Goal: Transaction & Acquisition: Purchase product/service

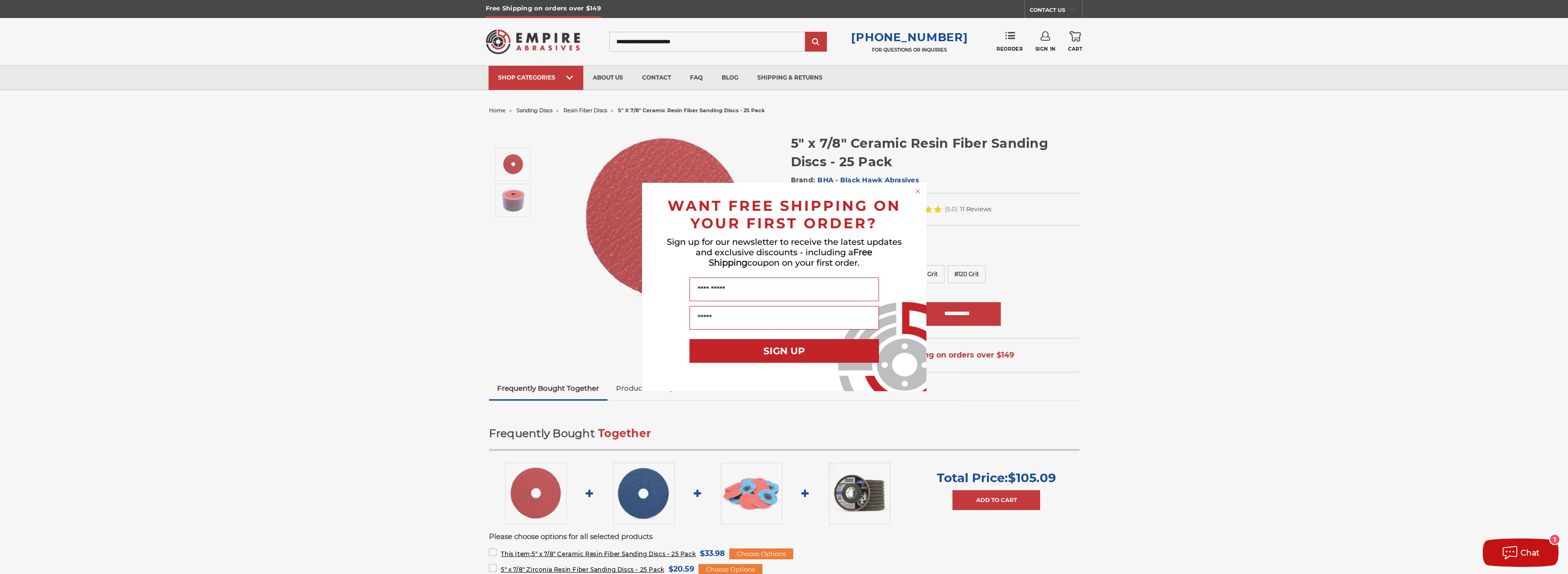
click at [928, 199] on div "Close dialog WANT FREE SHIPPING ON YOUR FIRST ORDER? Sign up for our newsletter…" at bounding box center [784, 287] width 303 height 209
click at [914, 191] on circle "Close dialog" at bounding box center [917, 191] width 9 height 9
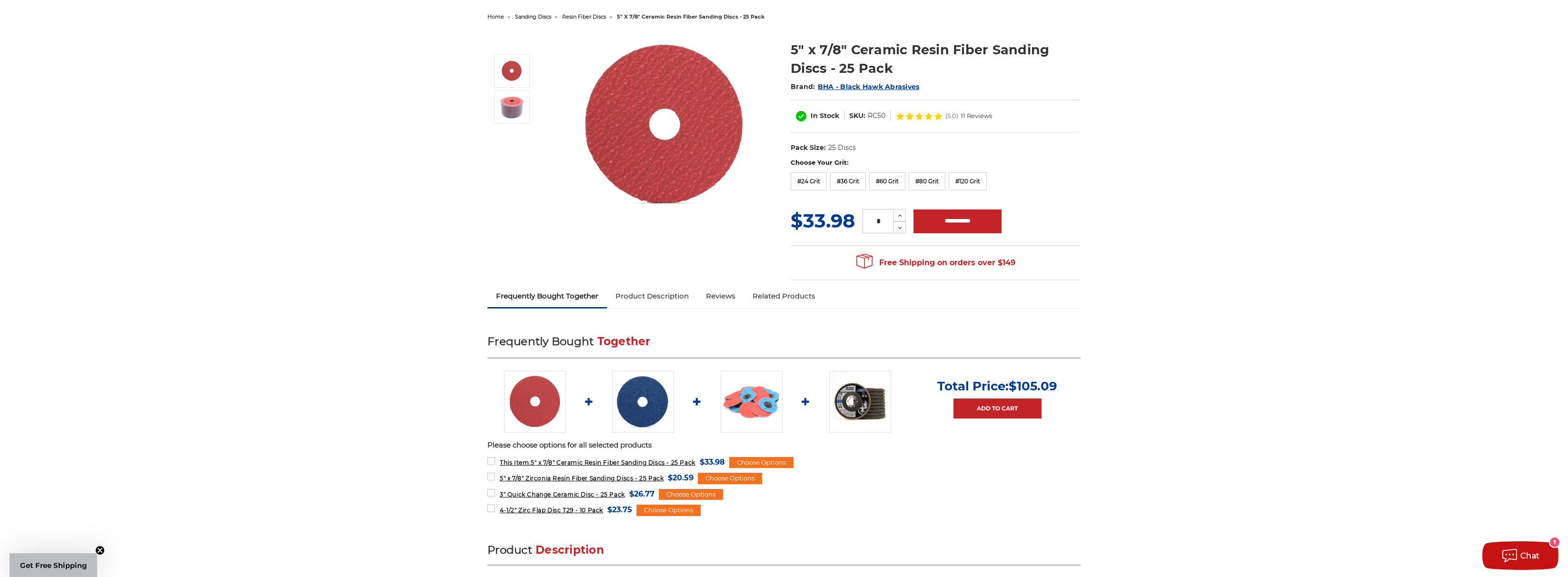
scroll to position [95, 0]
drag, startPoint x: 605, startPoint y: 462, endPoint x: 1204, endPoint y: 482, distance: 599.3
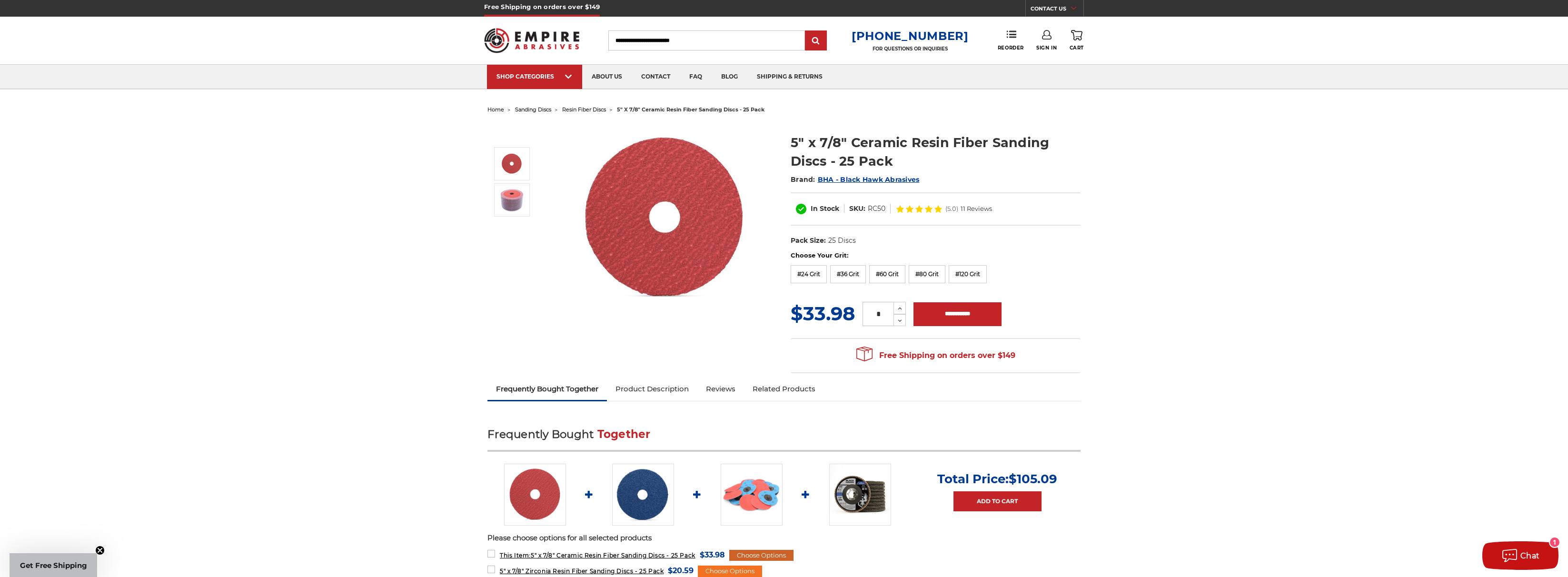
scroll to position [0, 0]
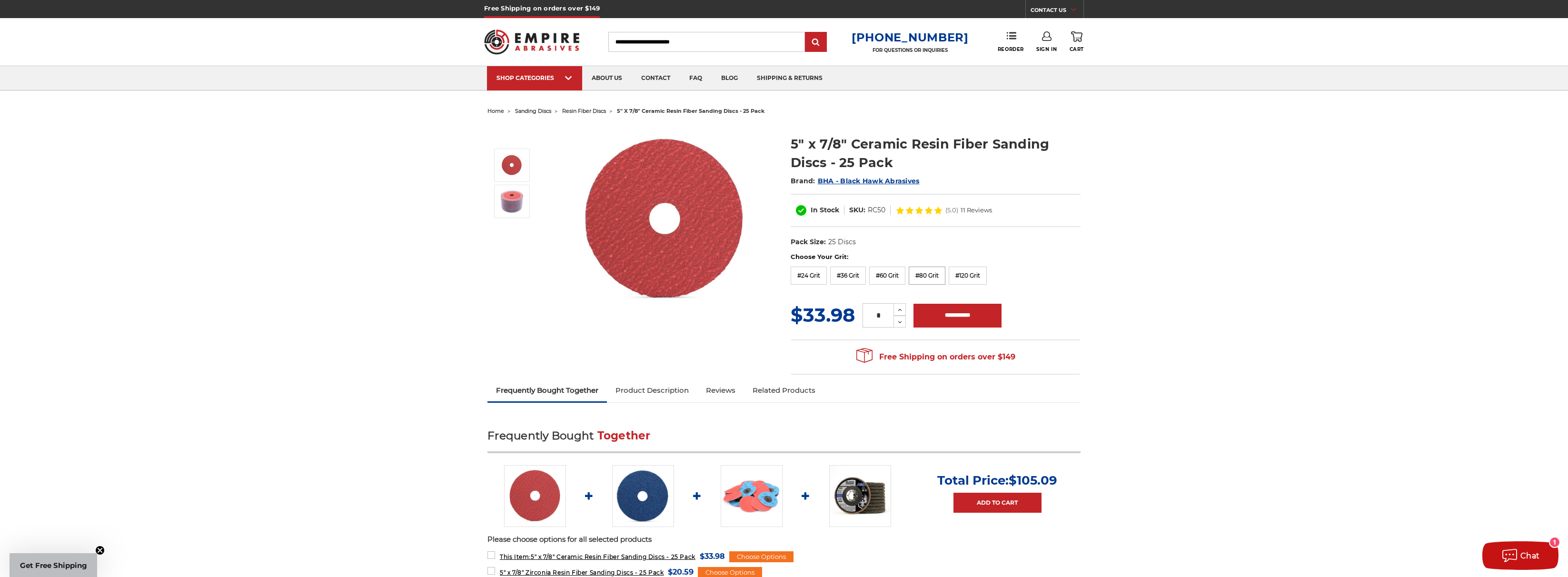
click at [940, 276] on label "#80 Grit" at bounding box center [927, 276] width 37 height 18
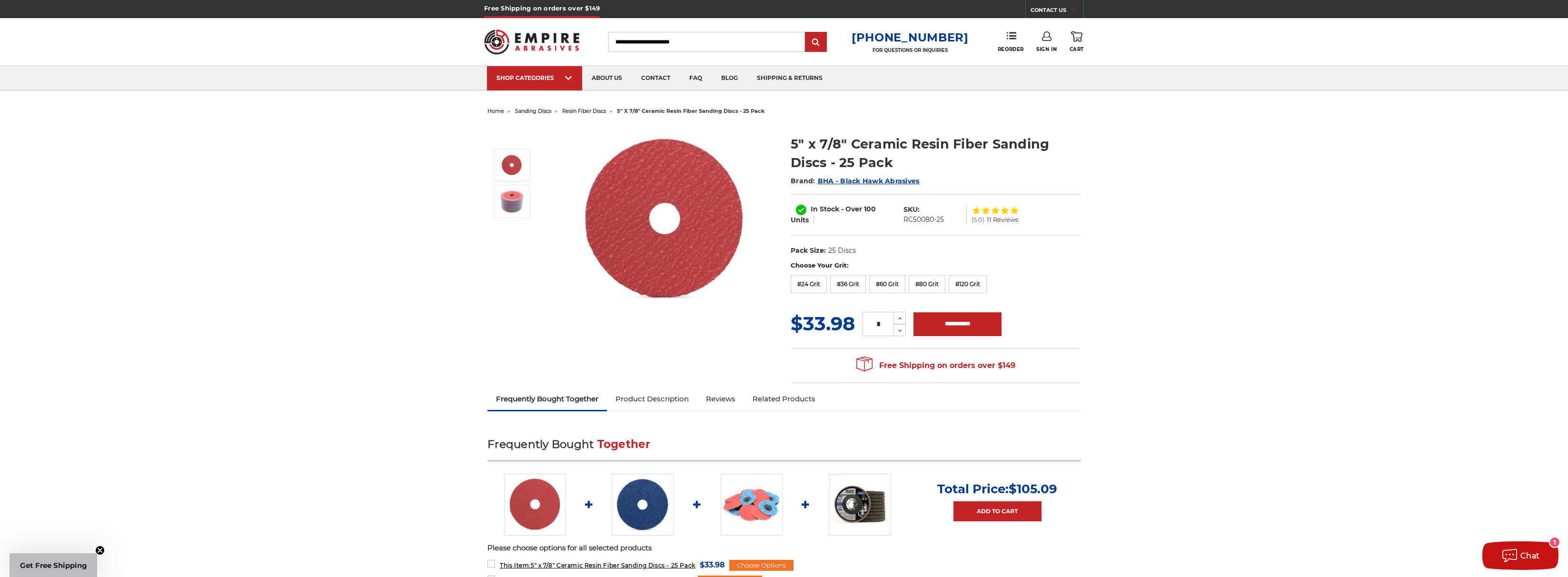
click at [887, 275] on div "Choose Your Grit: #24 Grit #36 Grit #60 Grit #80 Grit #120 Grit" at bounding box center [936, 279] width 290 height 35
click at [888, 281] on label "#60 Grit" at bounding box center [887, 285] width 36 height 18
click at [817, 281] on label "#24 Grit" at bounding box center [808, 285] width 36 height 18
click at [854, 286] on label "#36 Grit" at bounding box center [848, 285] width 35 height 18
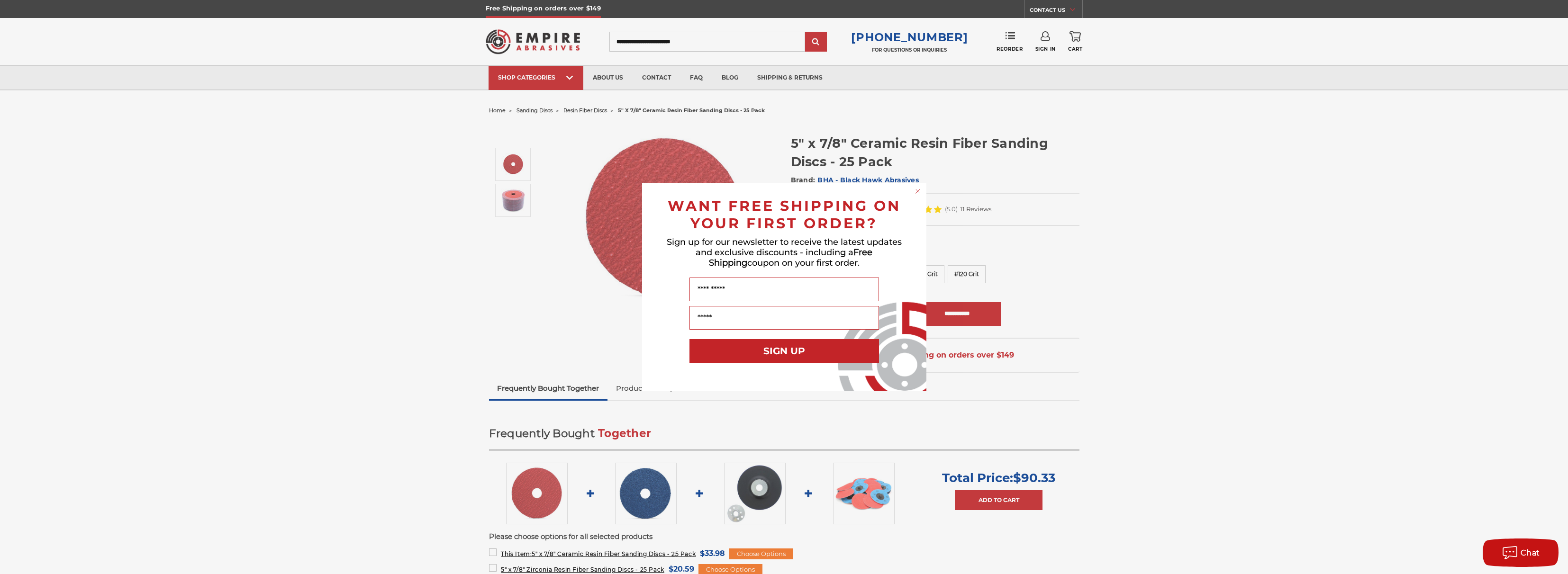
click at [917, 190] on circle "Close dialog" at bounding box center [917, 191] width 9 height 9
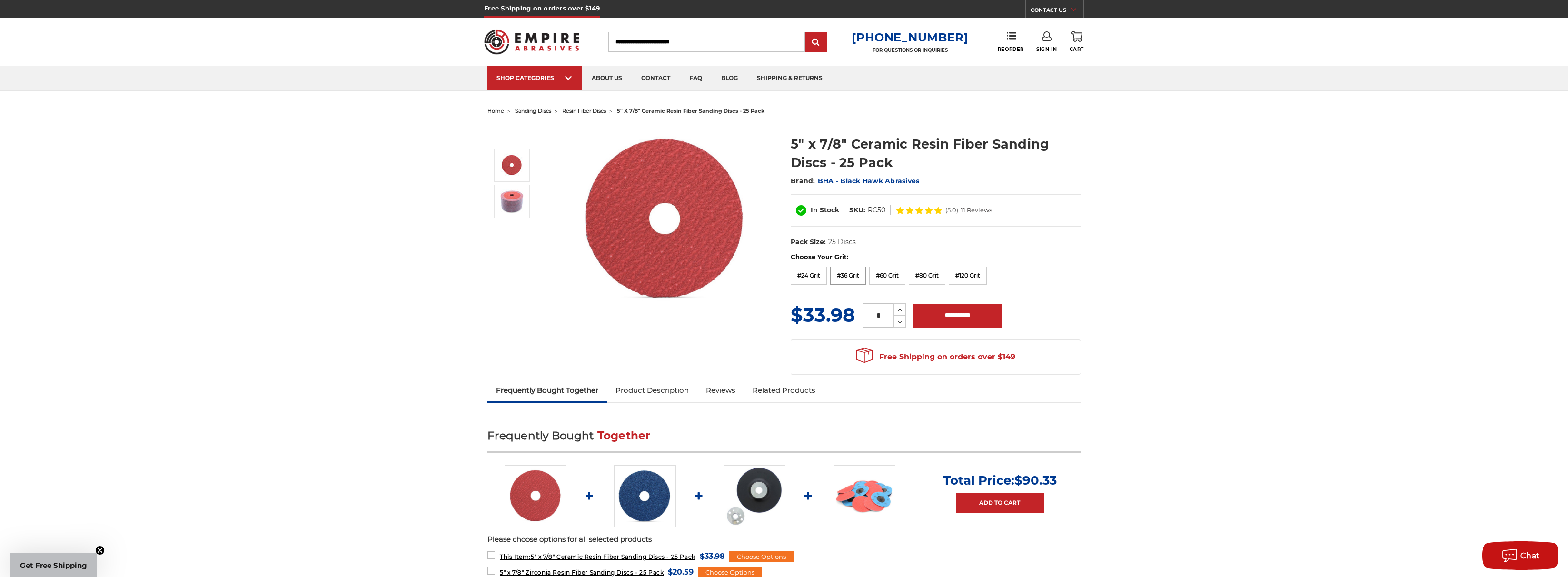
click at [859, 280] on label "#36 Grit" at bounding box center [848, 276] width 35 height 18
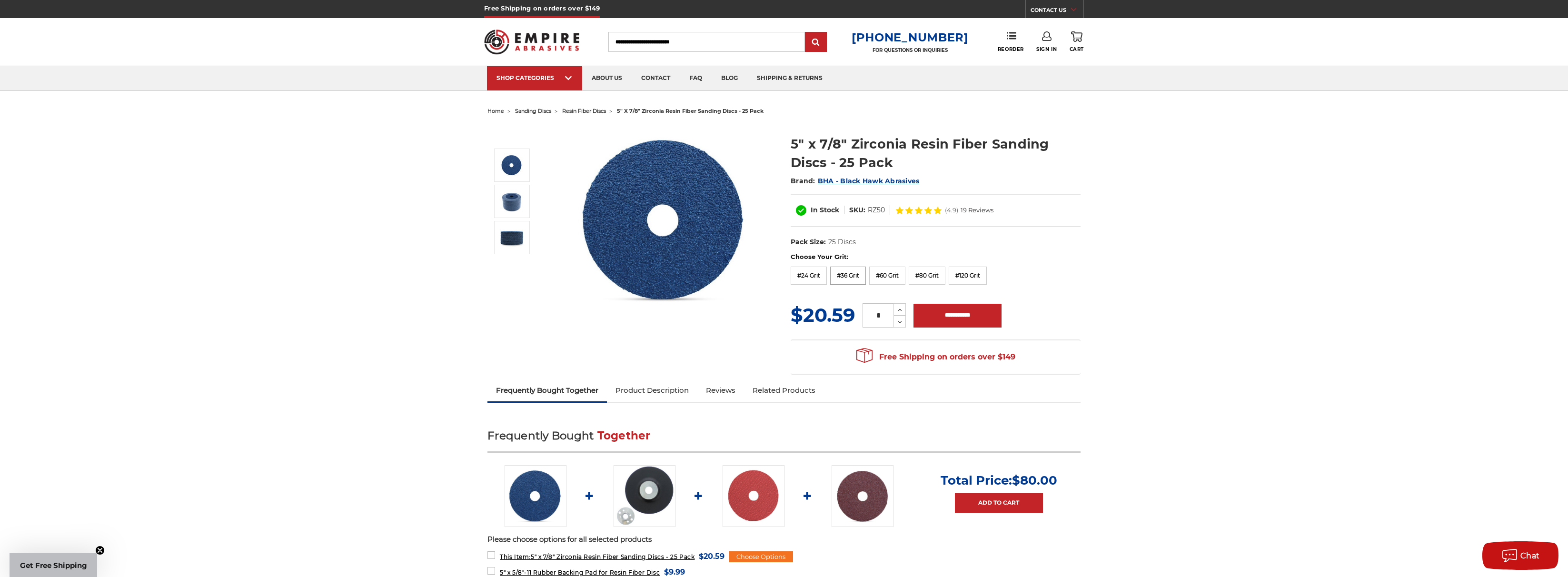
click at [847, 275] on label "#36 Grit" at bounding box center [848, 276] width 35 height 18
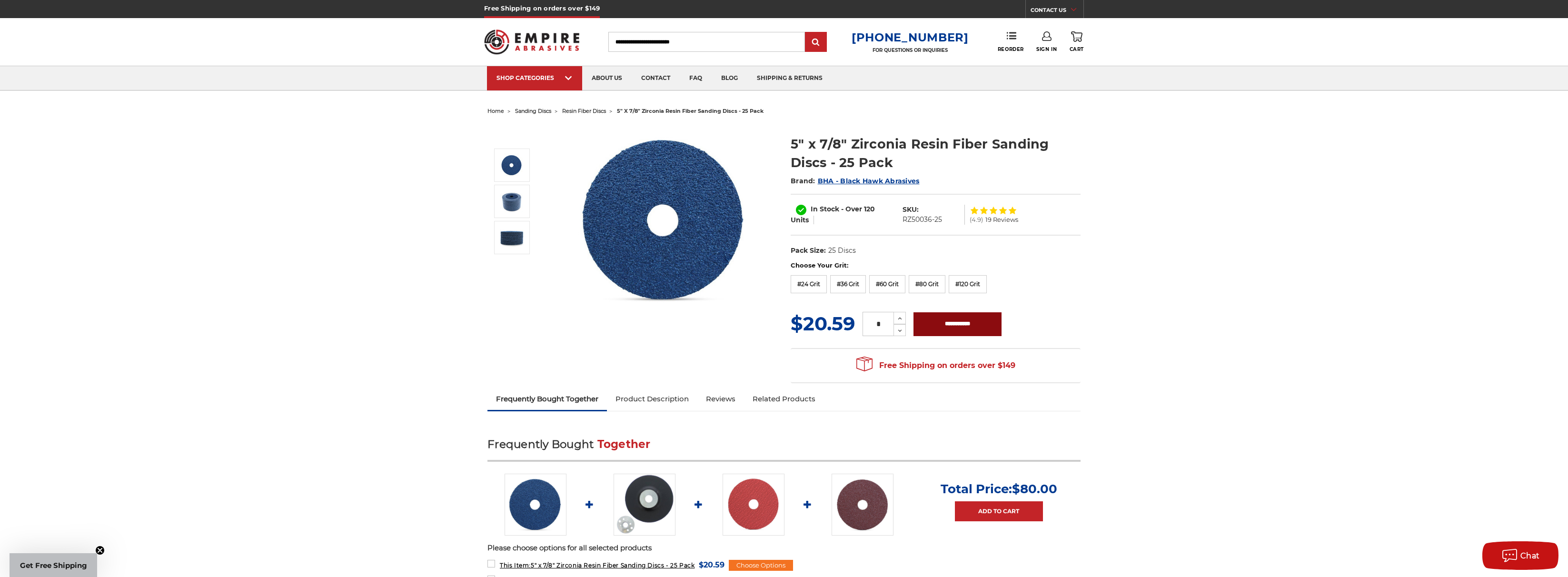
click at [962, 324] on input "**********" at bounding box center [958, 324] width 88 height 24
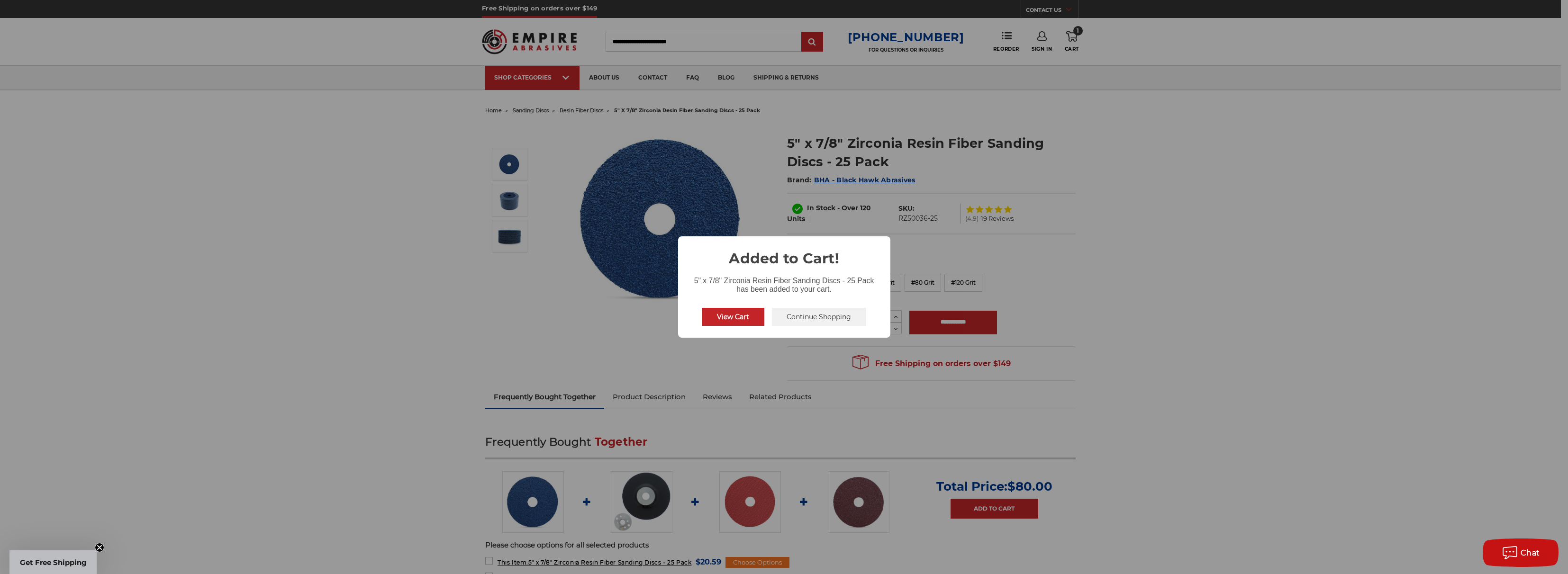
click at [809, 315] on button "Continue Shopping" at bounding box center [819, 317] width 95 height 18
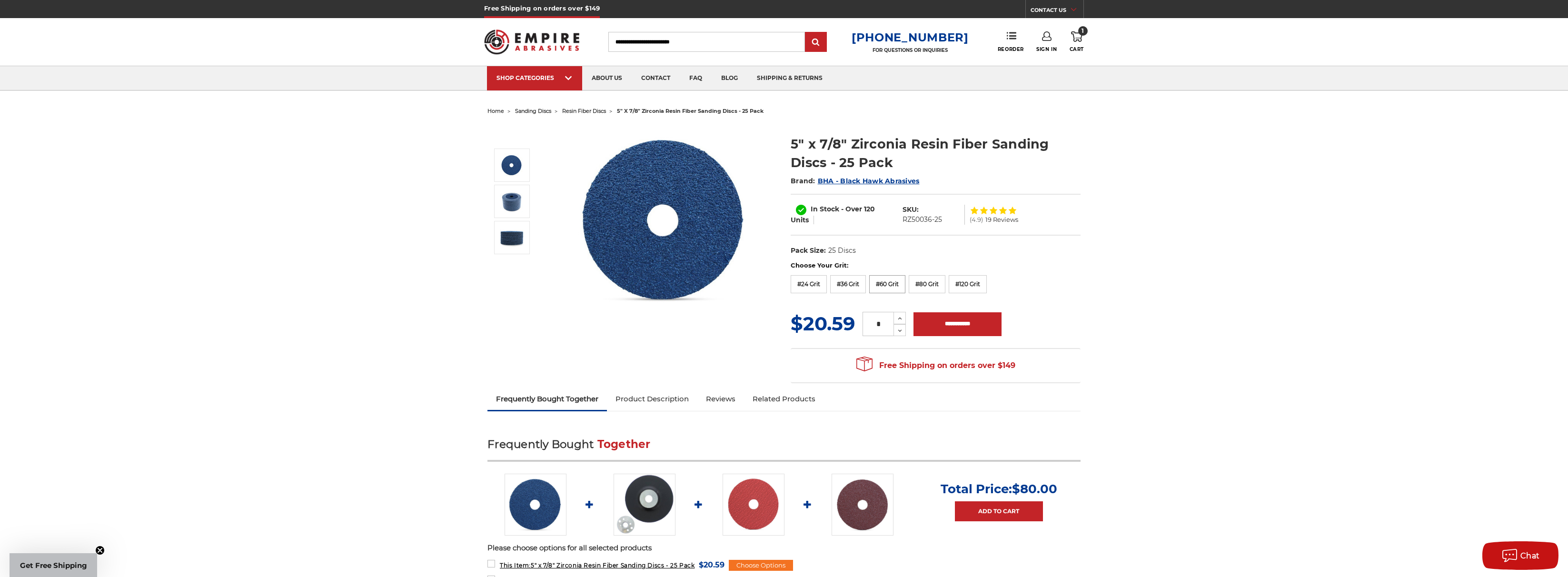
click at [882, 281] on label "#60 Grit" at bounding box center [887, 285] width 36 height 18
click at [985, 326] on input "**********" at bounding box center [958, 324] width 88 height 24
type input "**********"
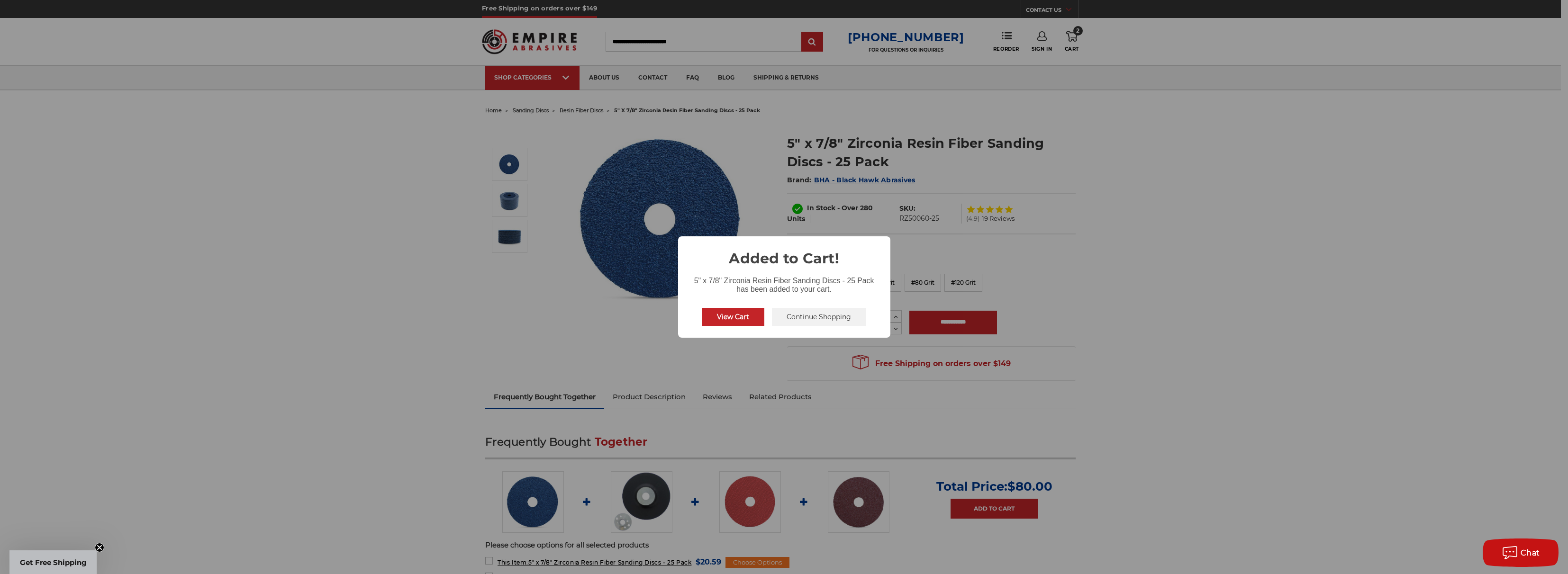
click at [827, 318] on button "Continue Shopping" at bounding box center [819, 317] width 95 height 18
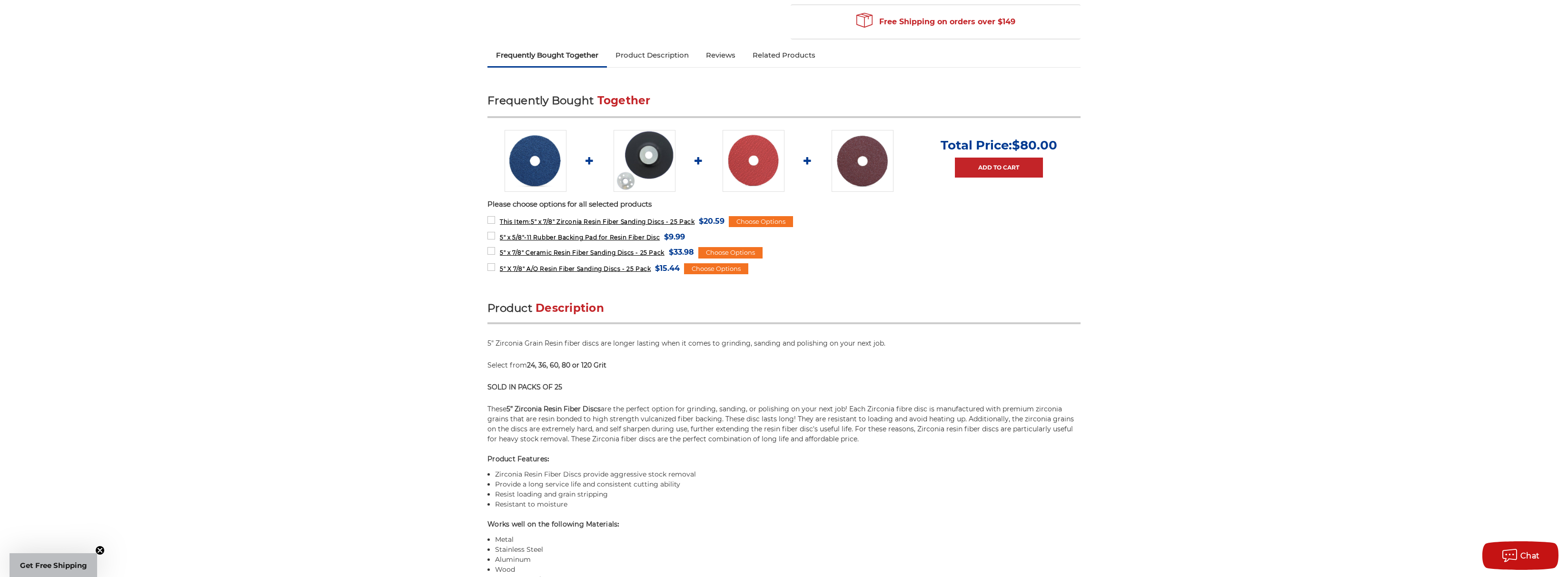
scroll to position [333, 0]
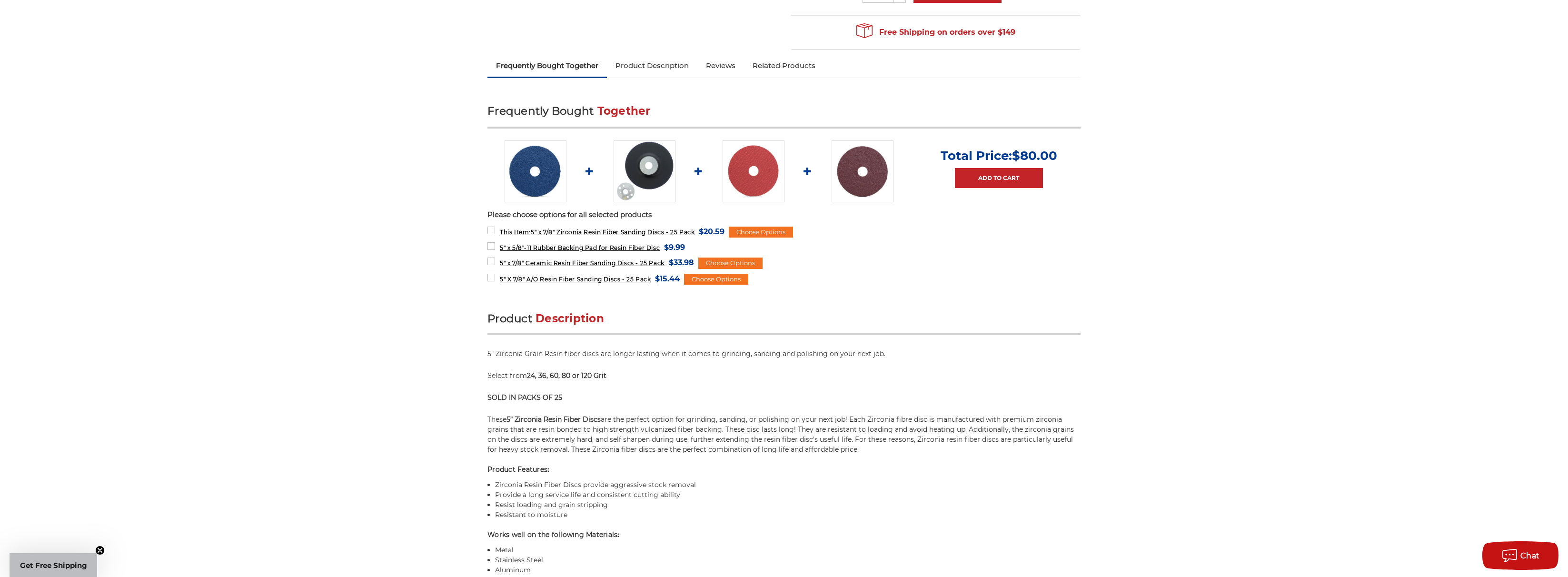
click at [641, 186] on img at bounding box center [644, 171] width 62 height 62
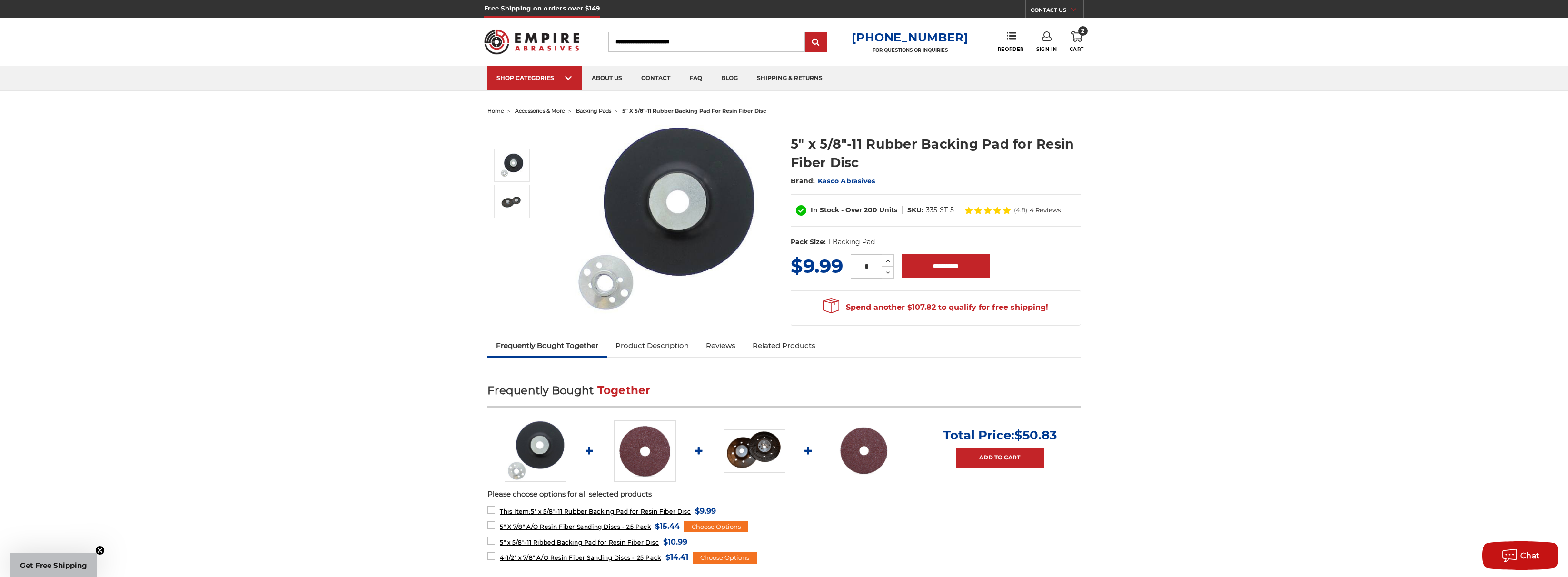
click at [601, 281] on img at bounding box center [664, 220] width 190 height 190
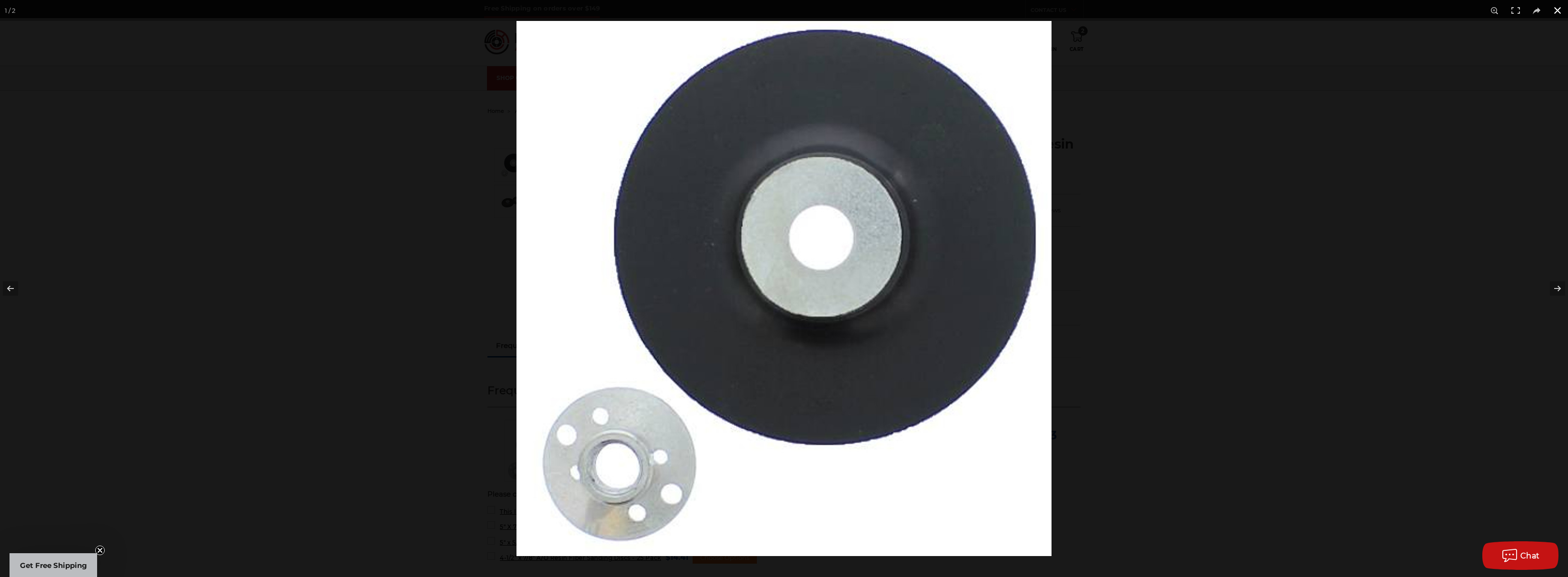
click at [1167, 255] on div at bounding box center [1301, 309] width 1568 height 577
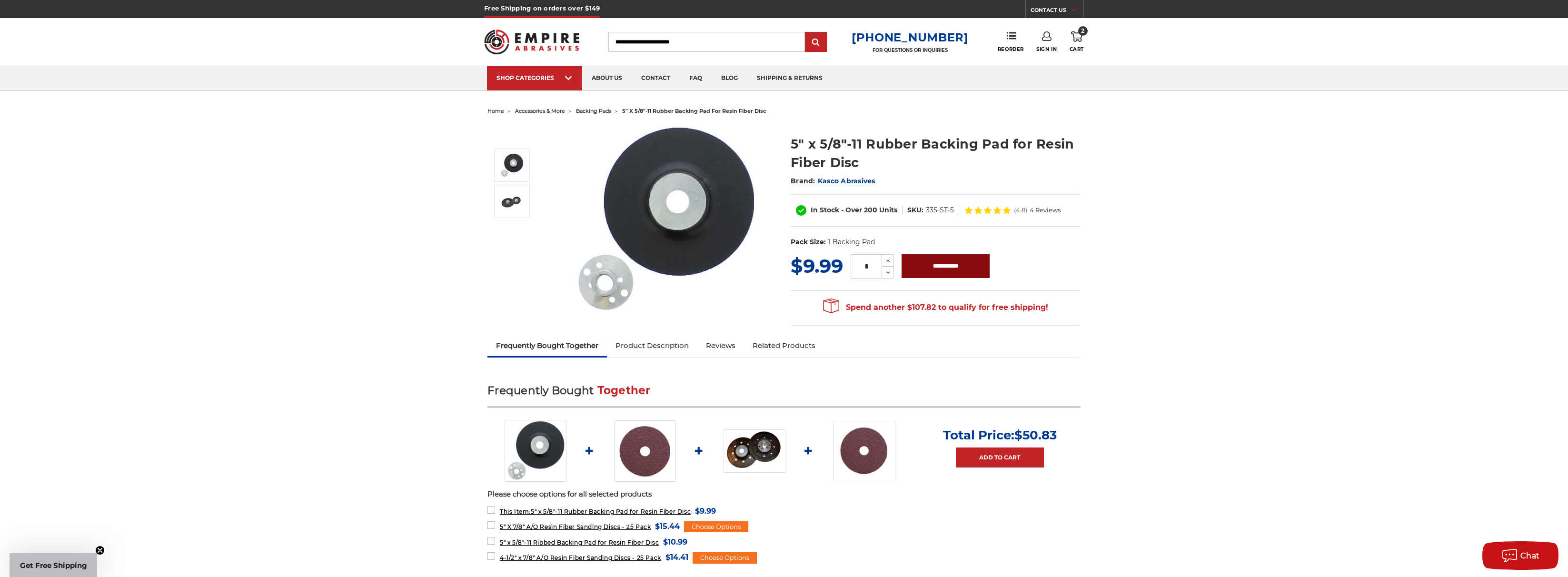
click at [964, 265] on input "**********" at bounding box center [945, 266] width 88 height 24
type input "**********"
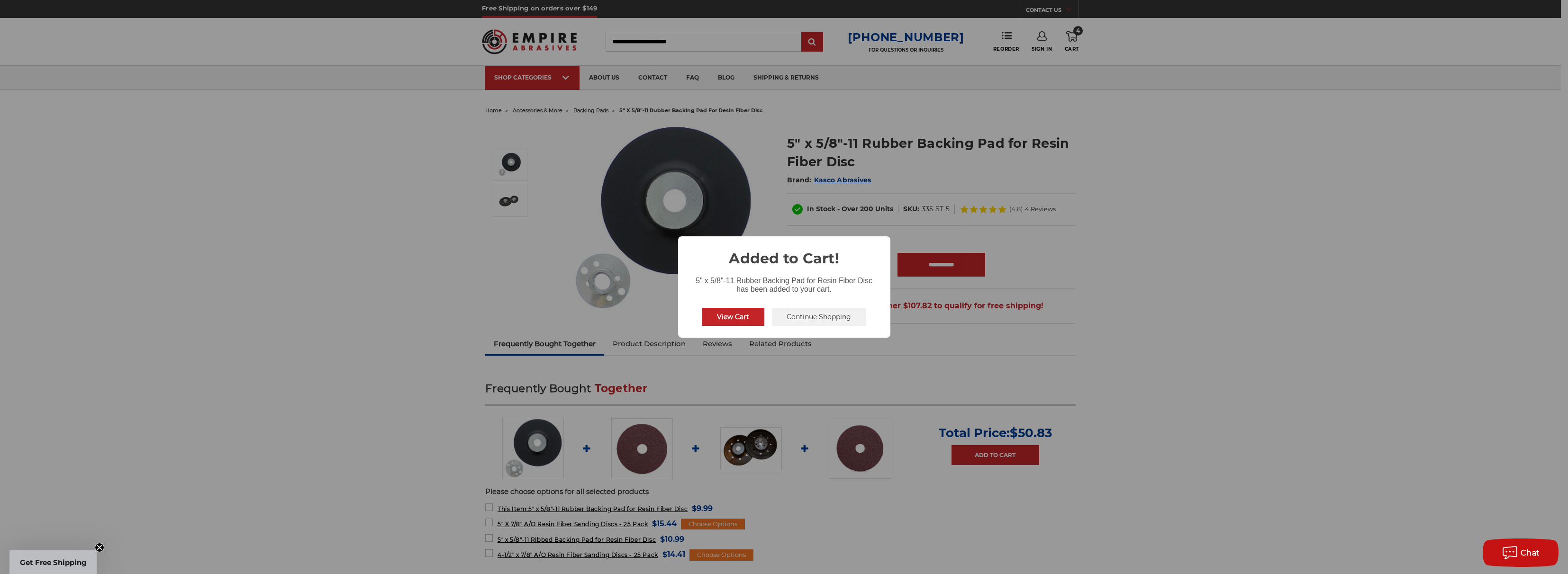
click at [800, 321] on button "Continue Shopping" at bounding box center [819, 317] width 95 height 18
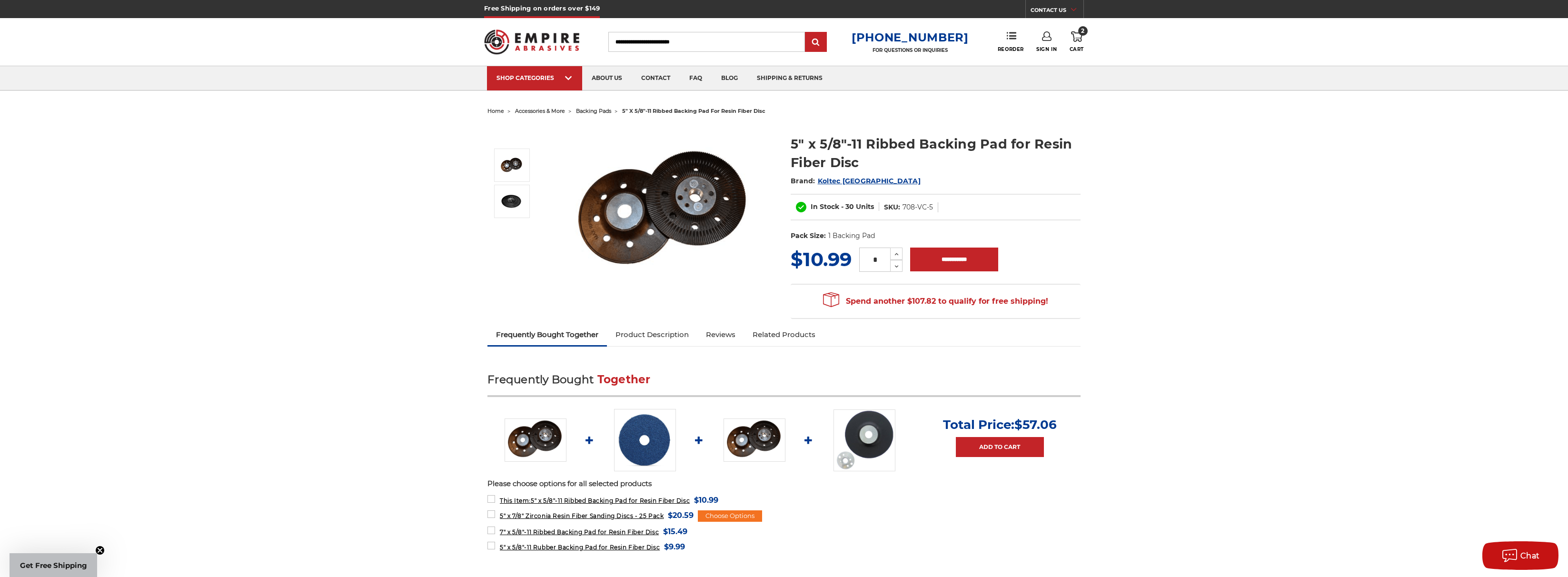
click at [682, 188] on img at bounding box center [664, 212] width 190 height 132
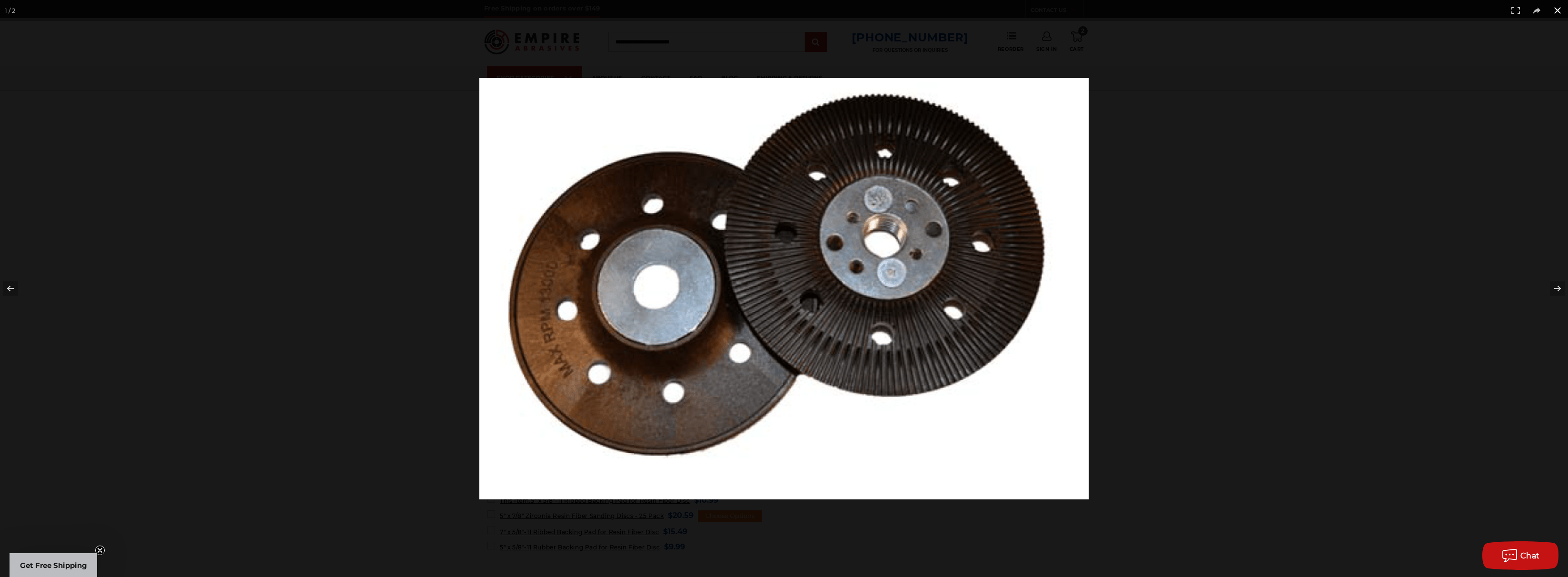
click at [1170, 207] on div at bounding box center [1096, 305] width 1235 height 455
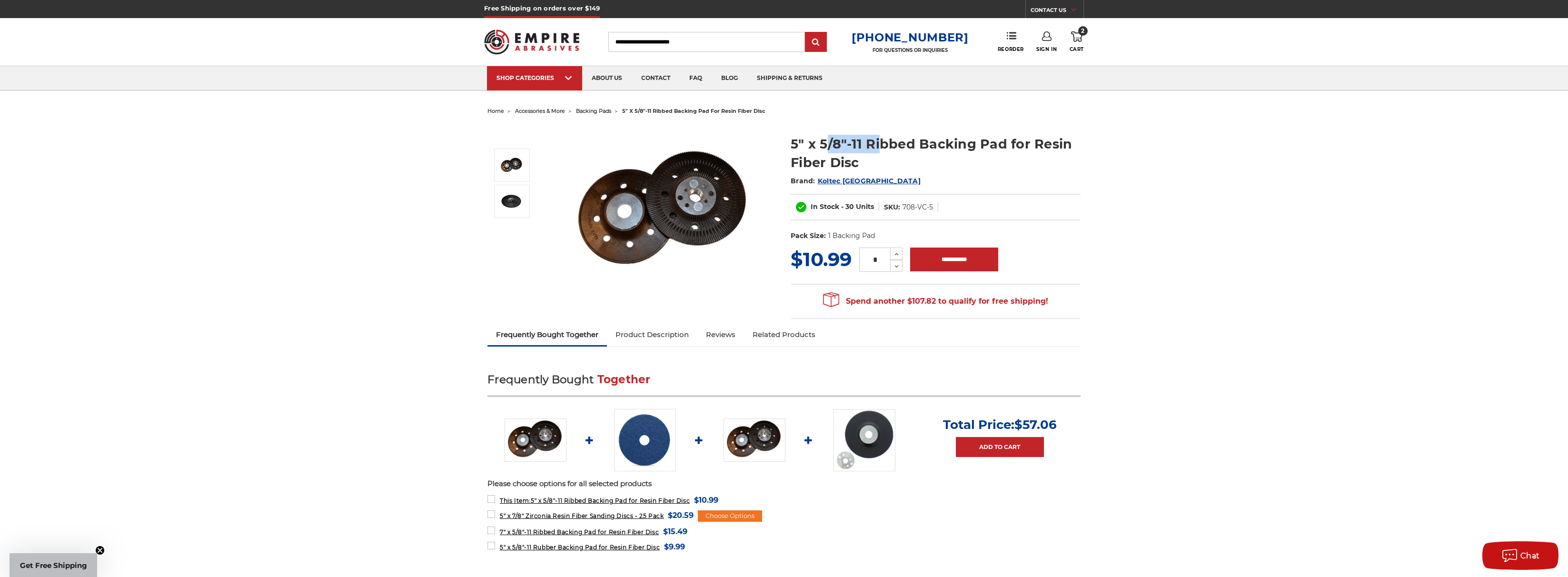
drag, startPoint x: 829, startPoint y: 143, endPoint x: 878, endPoint y: 150, distance: 49.5
click at [878, 150] on h1 "5" x 5/8"-11 Ribbed Backing Pad for Resin Fiber Disc" at bounding box center [936, 153] width 290 height 37
click at [852, 149] on h1 "5" x 5/8"-11 Ribbed Backing Pad for Resin Fiber Disc" at bounding box center [936, 153] width 290 height 37
click at [871, 149] on h1 "5" x 5/8"-11 Ribbed Backing Pad for Resin Fiber Disc" at bounding box center [936, 153] width 290 height 37
drag, startPoint x: 851, startPoint y: 142, endPoint x: 880, endPoint y: 146, distance: 29.3
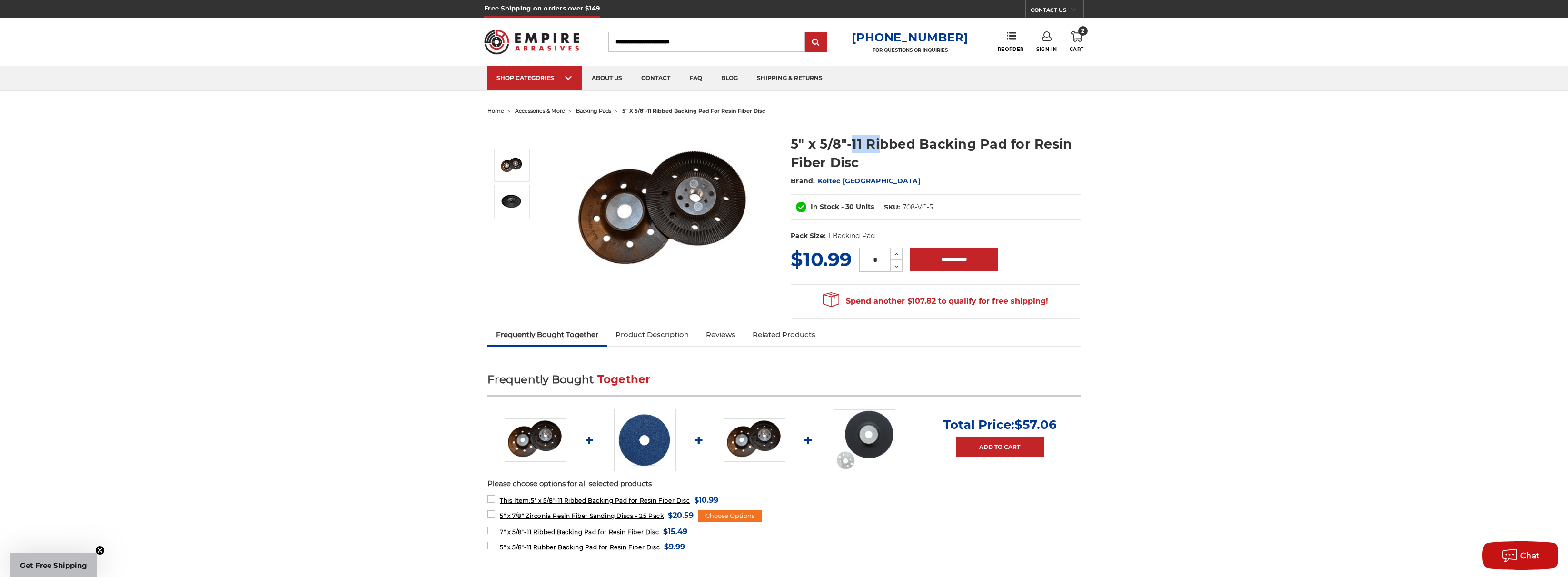
click at [880, 146] on h1 "5" x 5/8"-11 Ribbed Backing Pad for Resin Fiber Disc" at bounding box center [936, 153] width 290 height 37
click at [963, 258] on input "**********" at bounding box center [954, 259] width 88 height 24
type input "**********"
